Goal: Find specific page/section: Find specific page/section

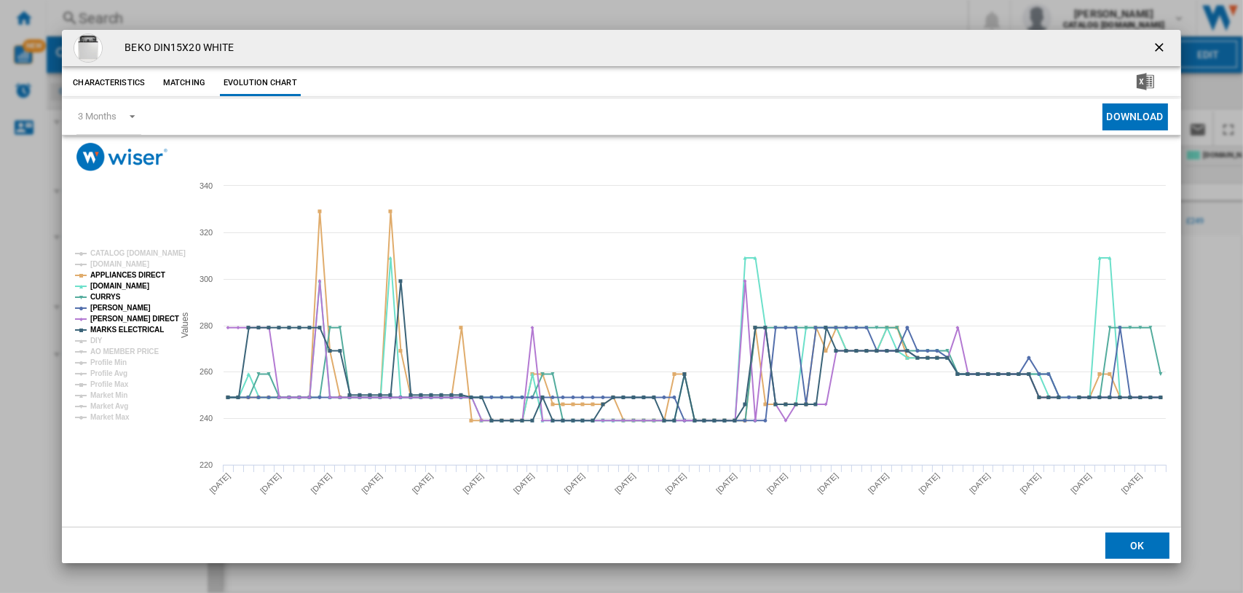
click at [1161, 43] on ng-md-icon "getI18NText('BUTTONS.CLOSE_DIALOG')" at bounding box center [1160, 48] width 17 height 17
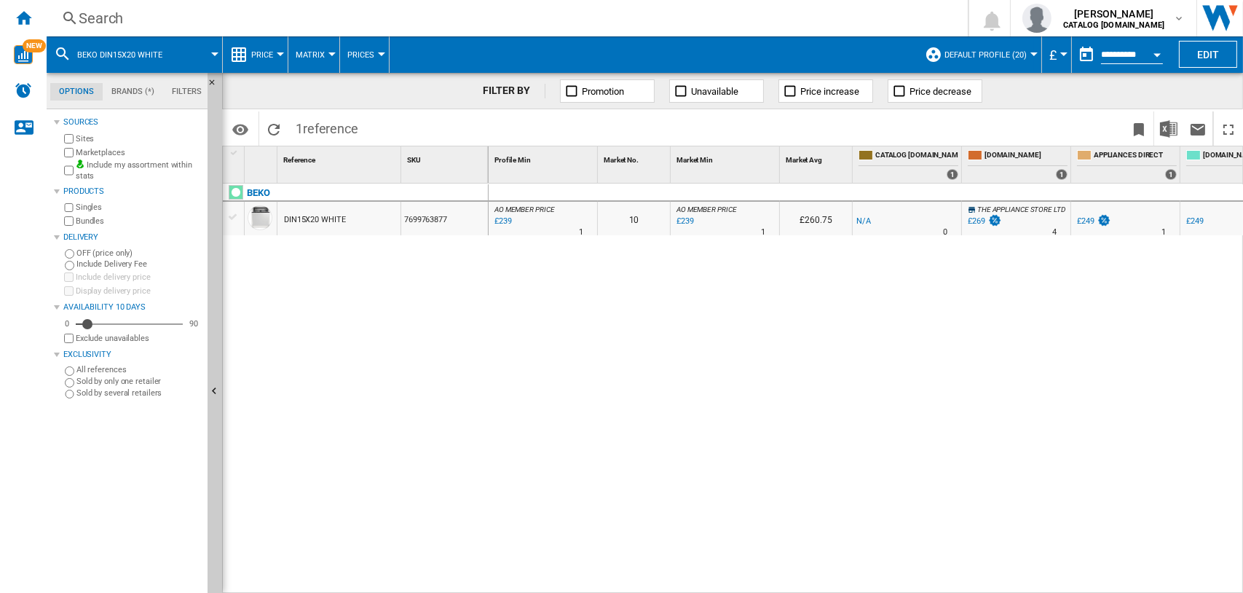
click at [94, 20] on div "Search" at bounding box center [504, 18] width 851 height 20
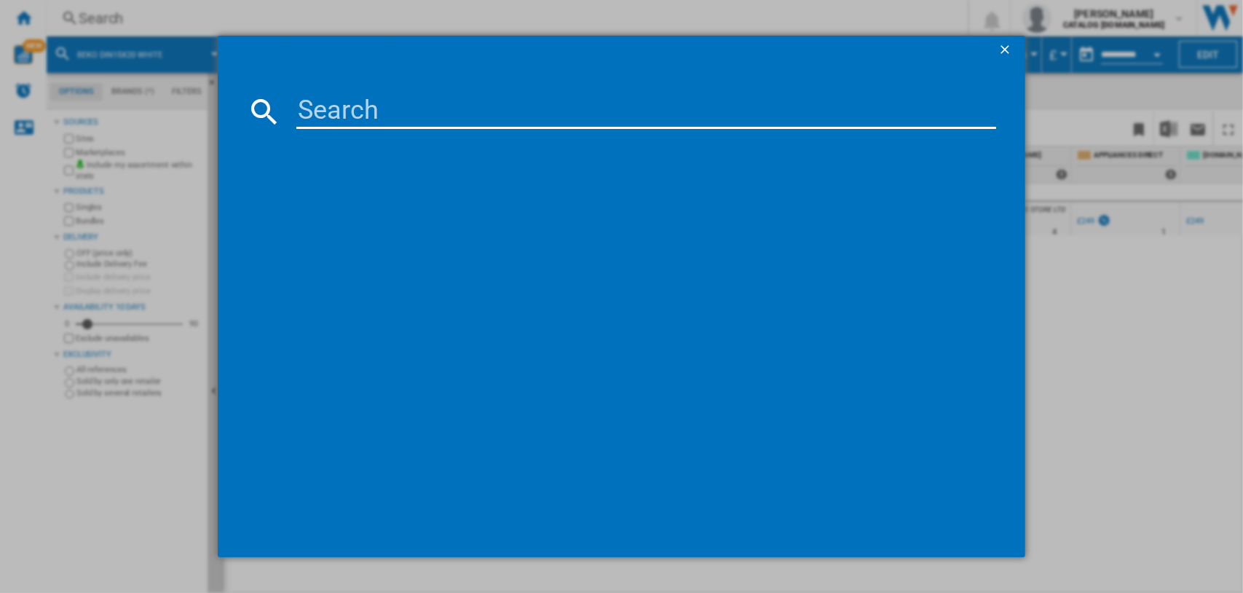
click at [323, 107] on input at bounding box center [646, 111] width 701 height 35
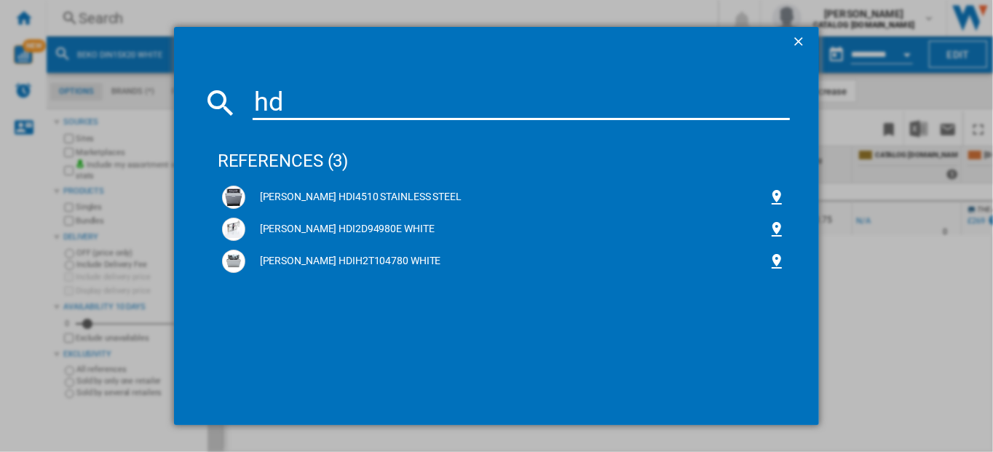
type input "h"
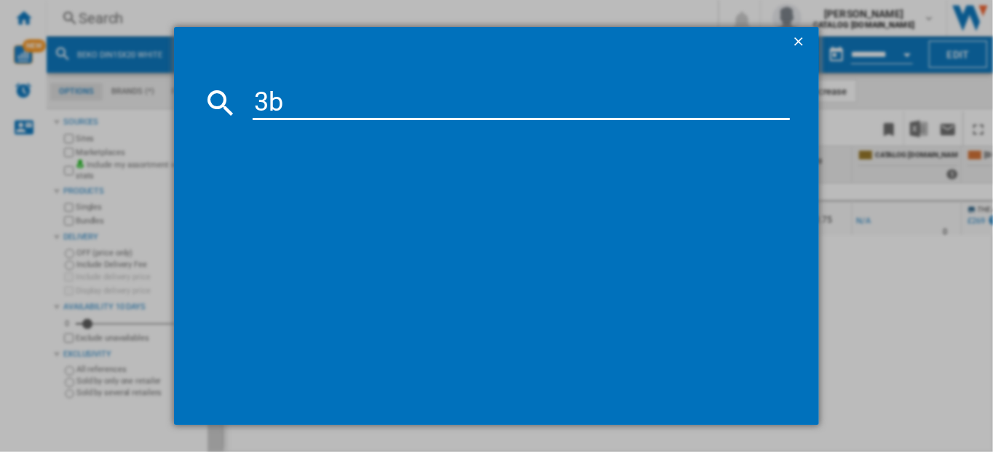
click at [259, 101] on input "3b" at bounding box center [522, 102] width 538 height 35
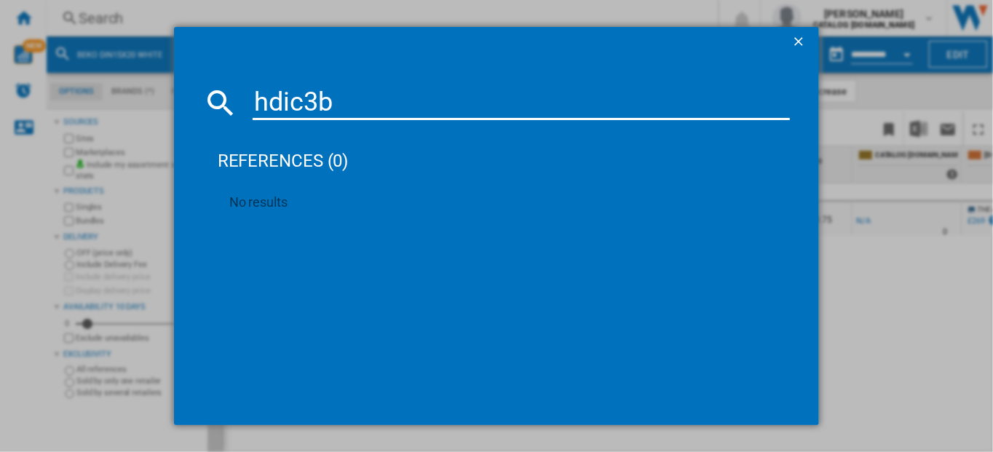
click at [352, 97] on input "hdic3b" at bounding box center [522, 102] width 538 height 35
click at [301, 106] on input "hdic3b" at bounding box center [522, 102] width 538 height 35
click at [308, 108] on input "3b" at bounding box center [522, 102] width 538 height 35
type input "3b+26c"
click at [794, 39] on ng-md-icon "getI18NText('BUTTONS.CLOSE_DIALOG')" at bounding box center [800, 42] width 17 height 17
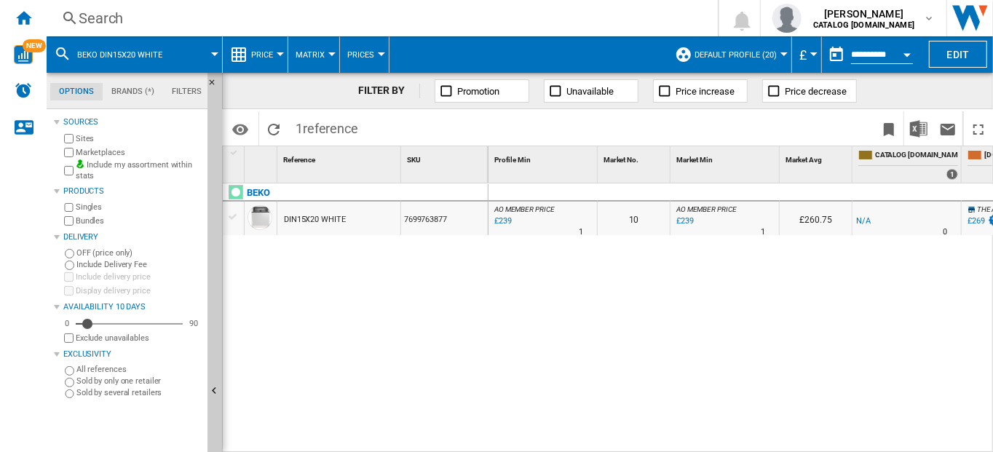
click at [92, 19] on div "Search" at bounding box center [380, 18] width 602 height 20
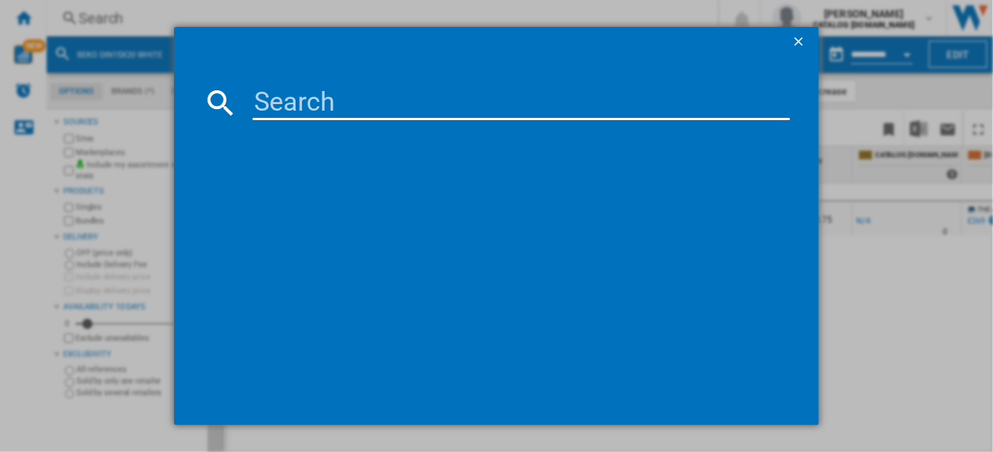
click at [320, 103] on input at bounding box center [522, 102] width 538 height 35
click at [312, 99] on input "hdic" at bounding box center [522, 102] width 538 height 35
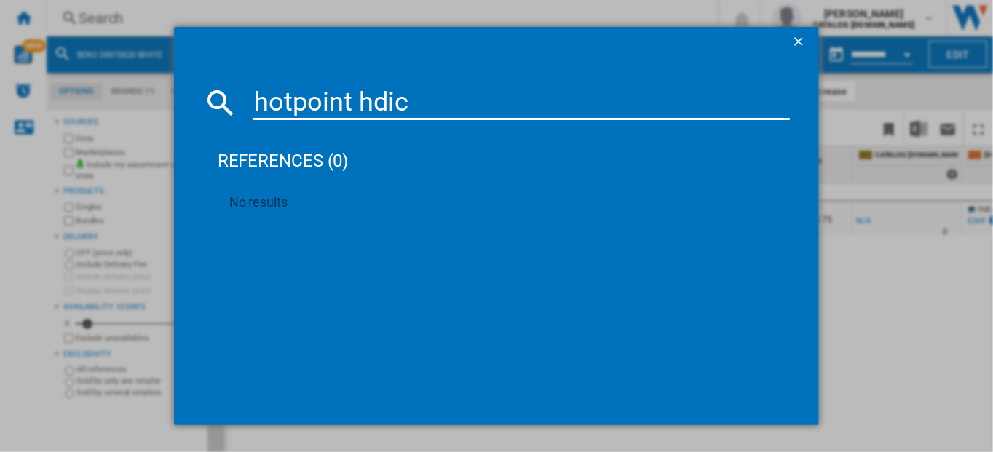
click at [359, 103] on input "hotpoint hdic" at bounding box center [522, 102] width 538 height 35
click at [315, 105] on input "hdic" at bounding box center [522, 102] width 538 height 35
click at [302, 107] on input "hdic3bc" at bounding box center [522, 102] width 538 height 35
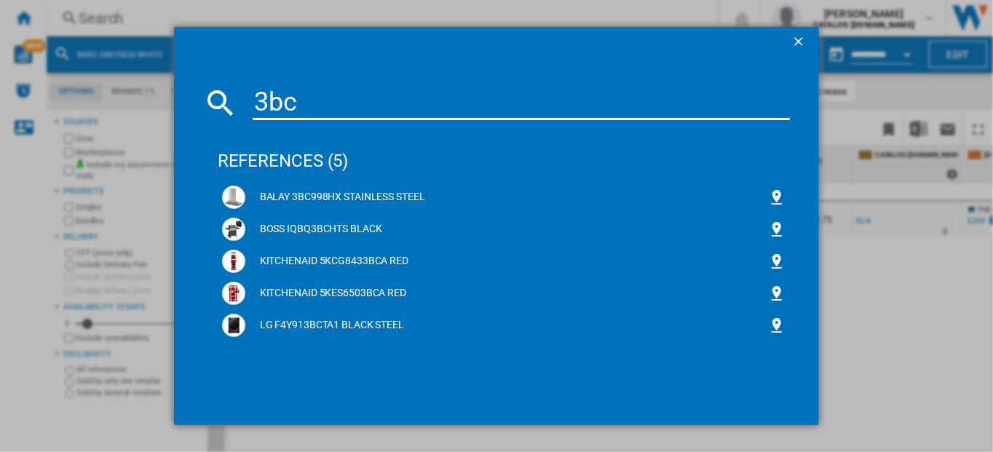
click at [283, 107] on input "3bc" at bounding box center [522, 102] width 538 height 35
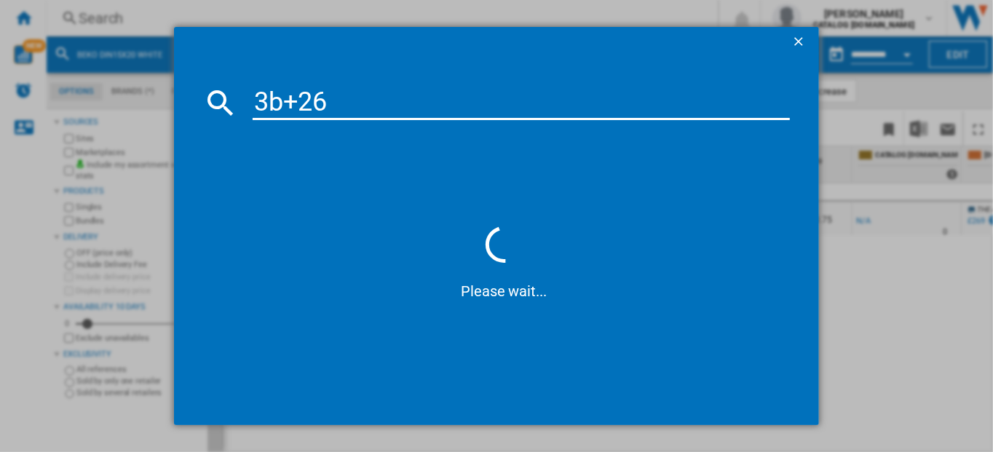
type input "3b+26"
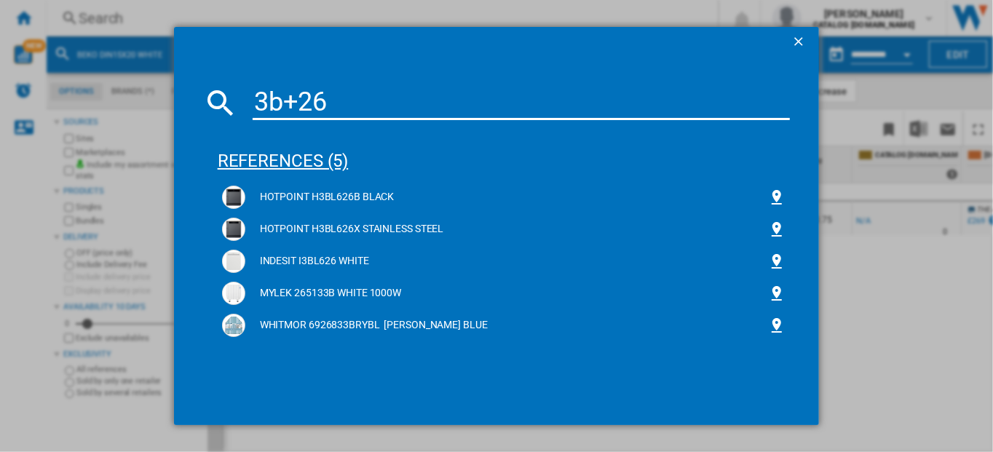
click at [277, 163] on div "references (5)" at bounding box center [504, 154] width 573 height 54
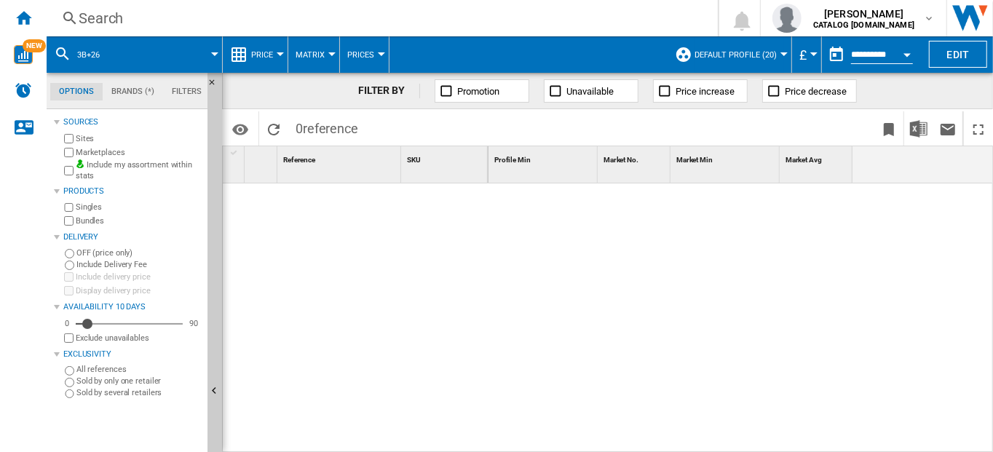
click at [95, 20] on div "Search" at bounding box center [380, 18] width 602 height 20
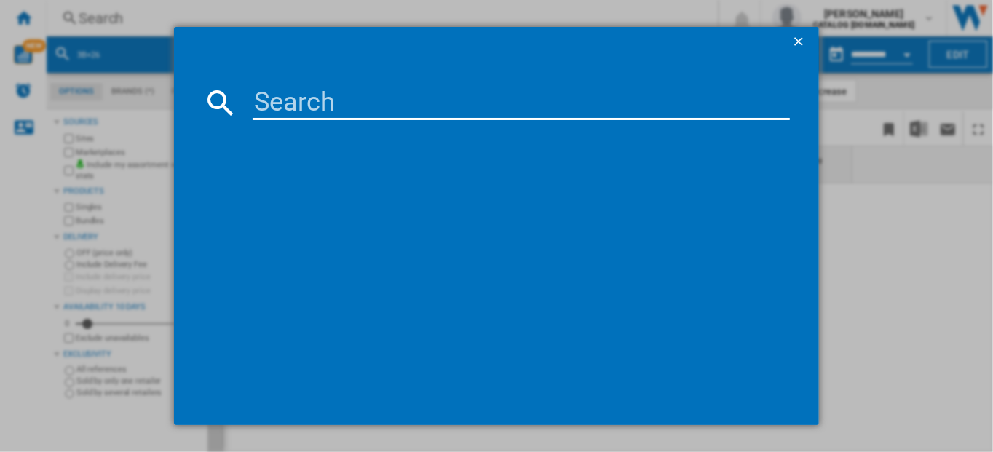
click at [283, 100] on input at bounding box center [522, 102] width 538 height 35
type input "hdic"
click at [802, 40] on ng-md-icon "getI18NText('BUTTONS.CLOSE_DIALOG')" at bounding box center [800, 42] width 17 height 17
